Goal: Information Seeking & Learning: Find specific page/section

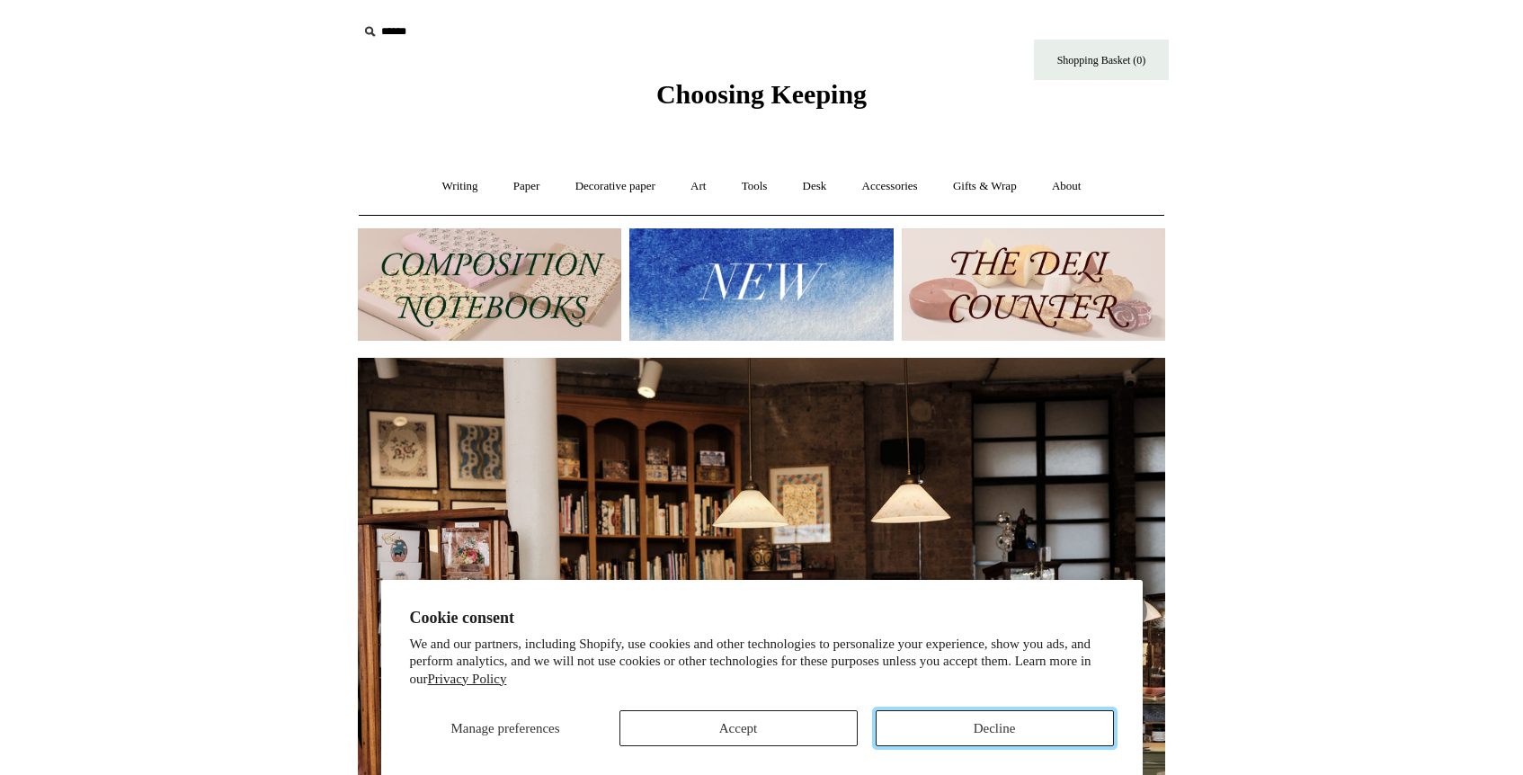
click at [974, 734] on button "Decline" at bounding box center [995, 728] width 238 height 36
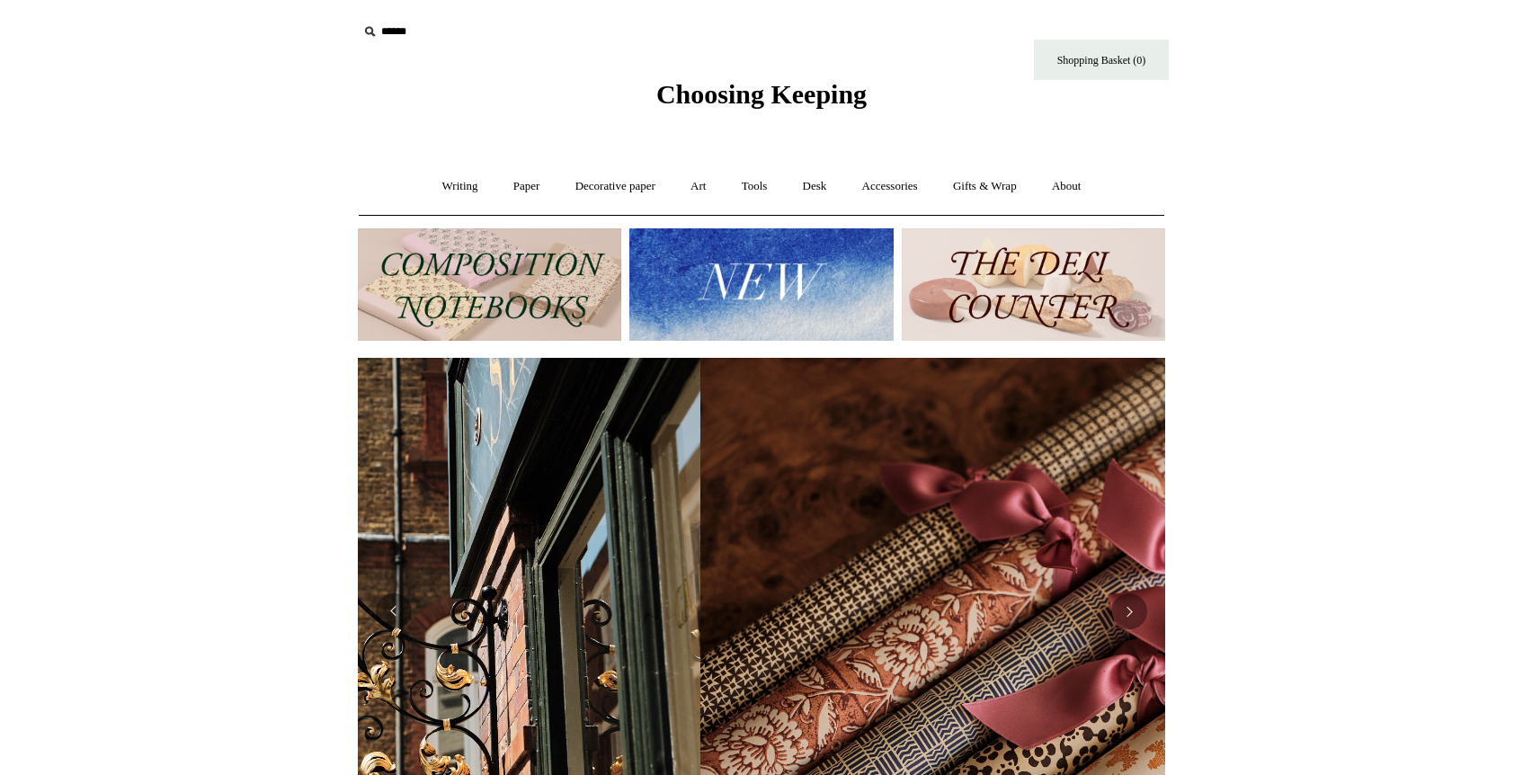
click at [399, 36] on input "text" at bounding box center [468, 31] width 221 height 33
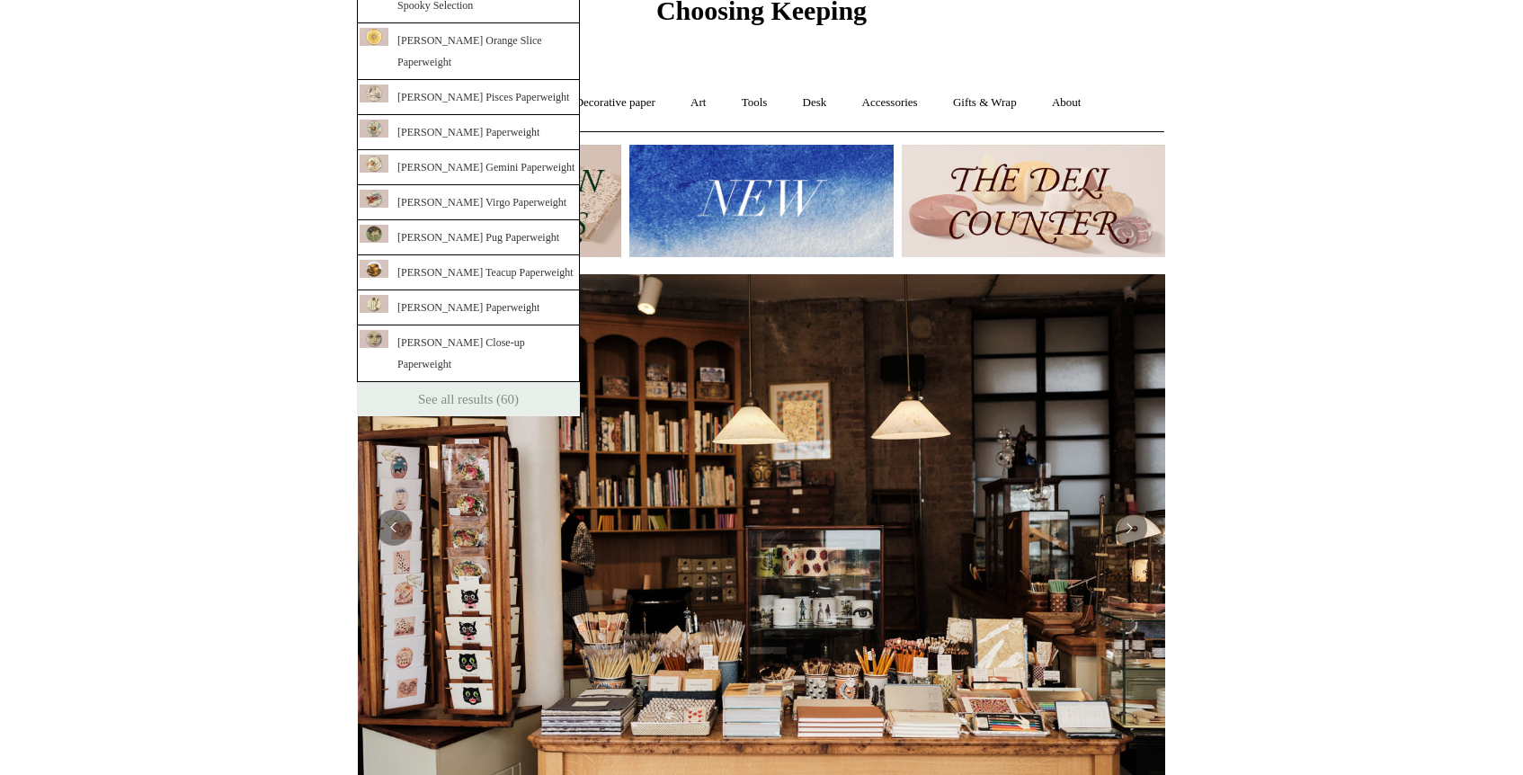
scroll to position [85, 0]
type input "**********"
click at [475, 381] on link "See all results (60)" at bounding box center [468, 398] width 223 height 34
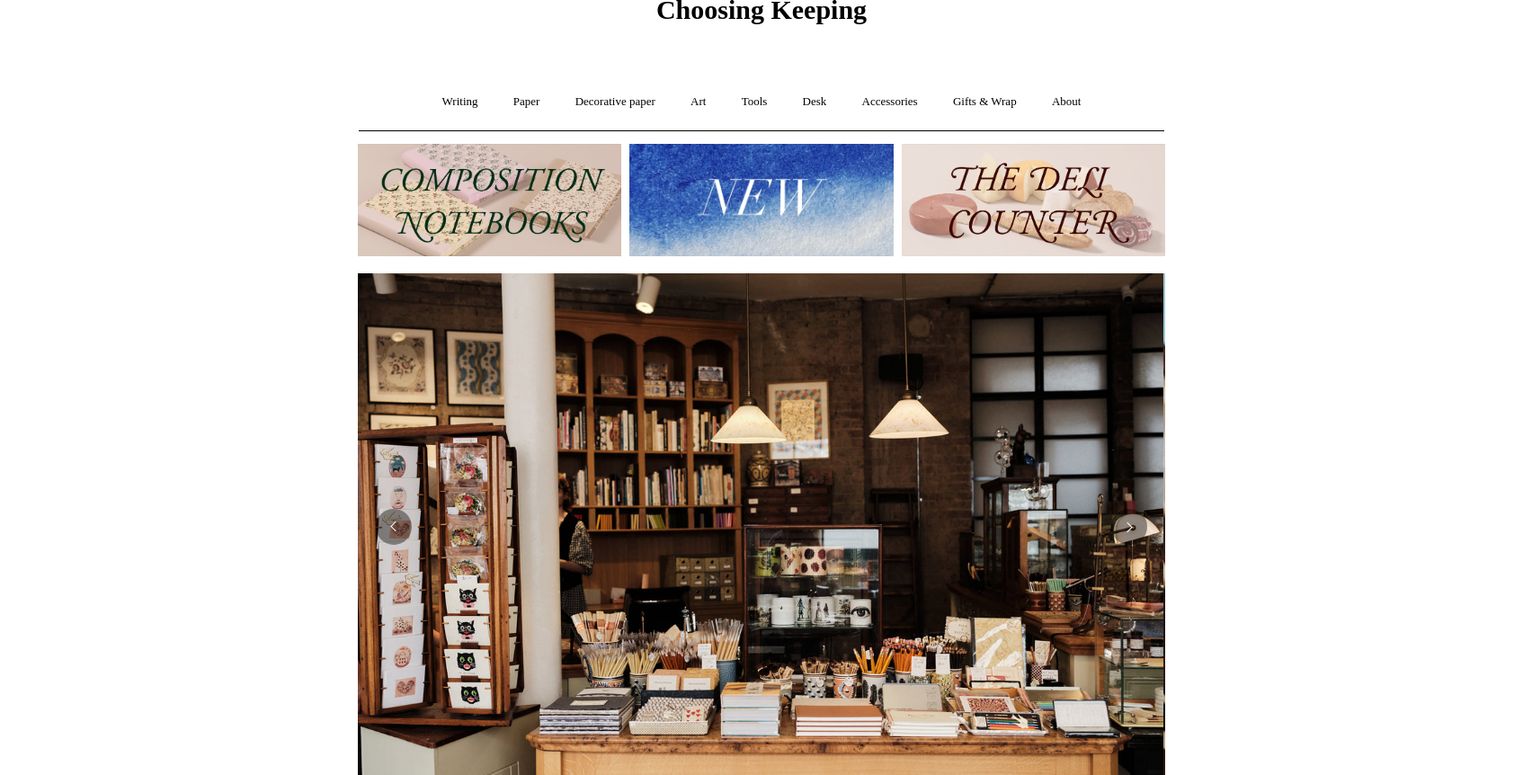
scroll to position [0, 0]
